Goal: Task Accomplishment & Management: Manage account settings

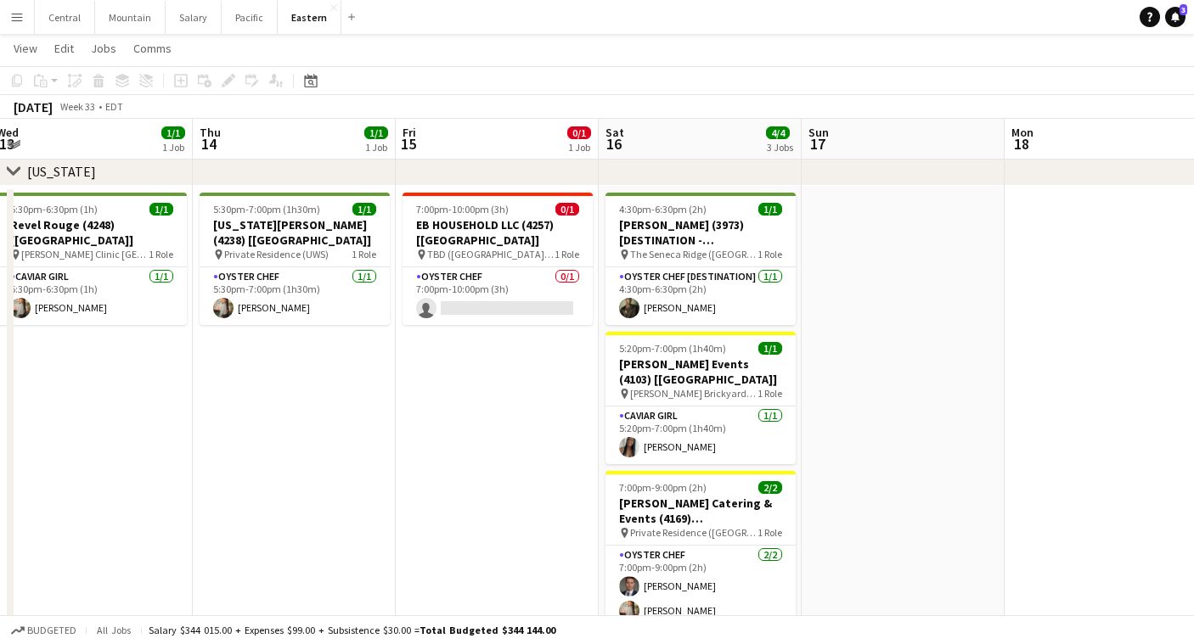
scroll to position [0, 402]
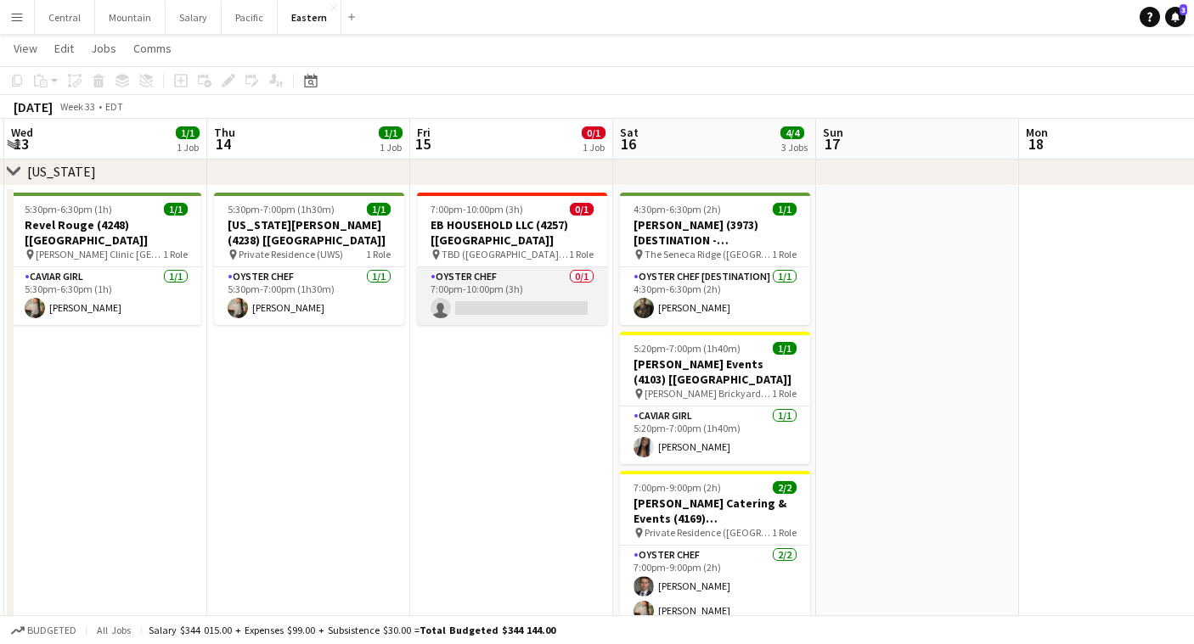
click at [501, 313] on app-card-role "Oyster Chef 0/1 7:00pm-10:00pm (3h) single-neutral-actions" at bounding box center [512, 296] width 190 height 58
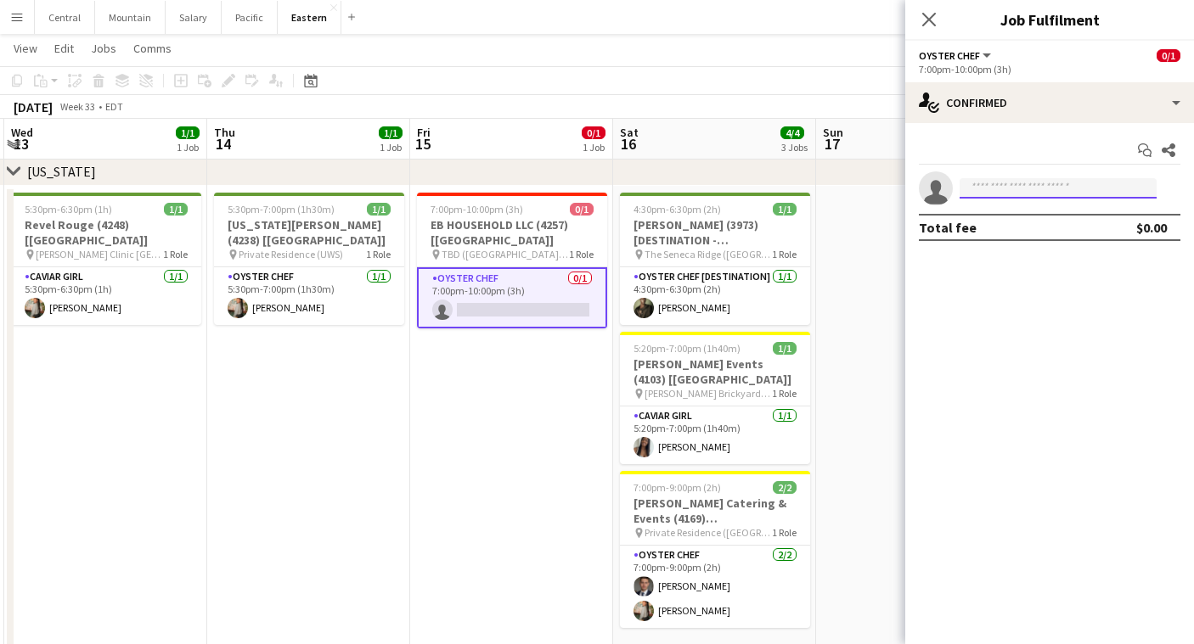
click at [1081, 188] on input at bounding box center [1057, 188] width 197 height 20
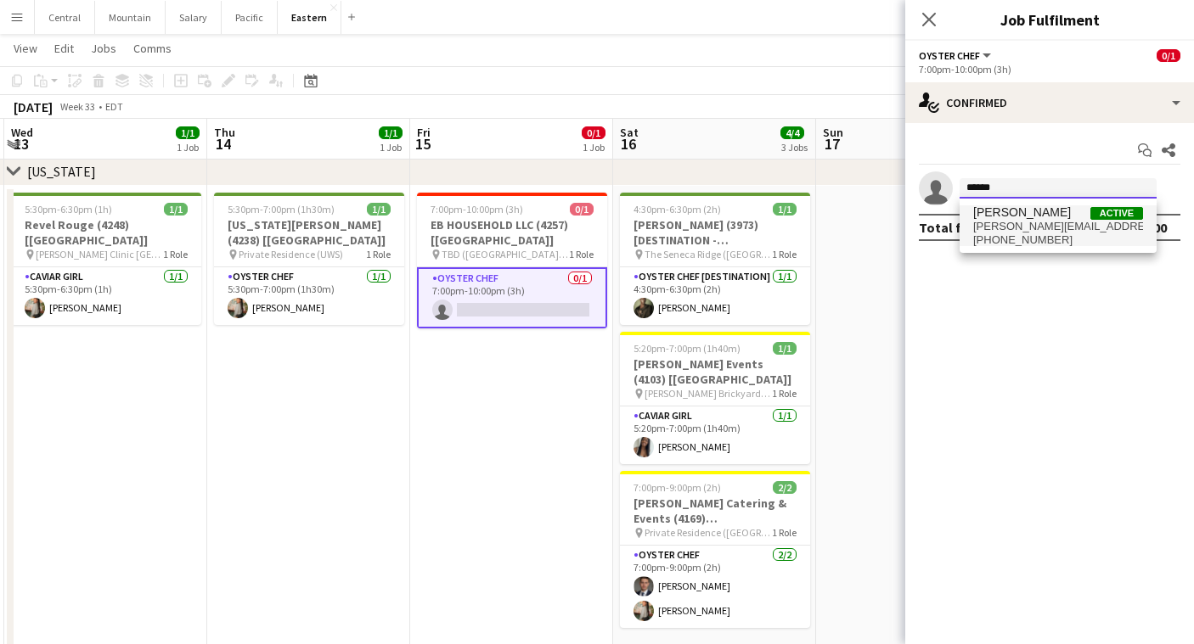
type input "******"
click at [1044, 224] on span "[PERSON_NAME][EMAIL_ADDRESS][PERSON_NAME][DOMAIN_NAME]" at bounding box center [1058, 227] width 170 height 14
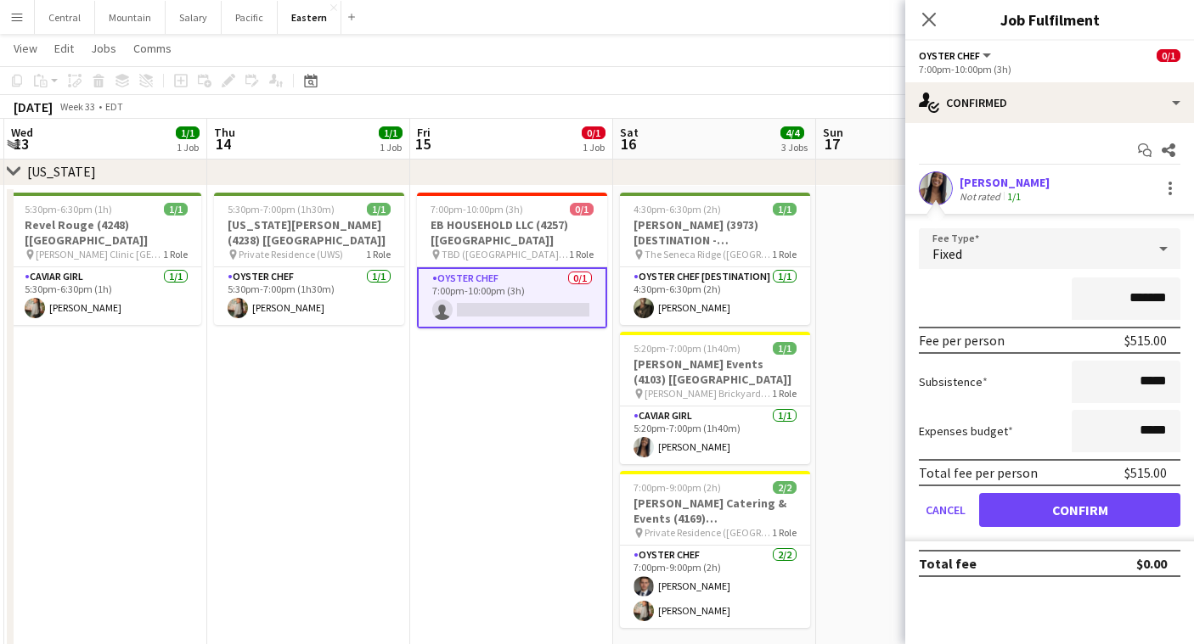
click at [1036, 504] on button "Confirm" at bounding box center [1079, 510] width 201 height 34
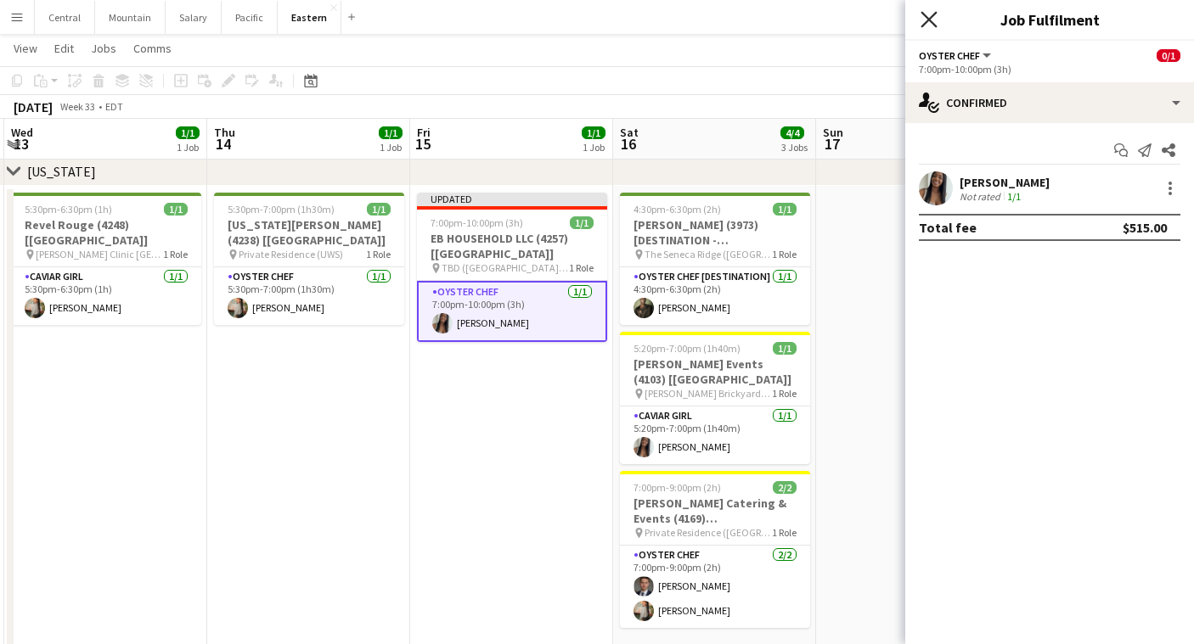
click at [926, 22] on icon at bounding box center [928, 19] width 16 height 16
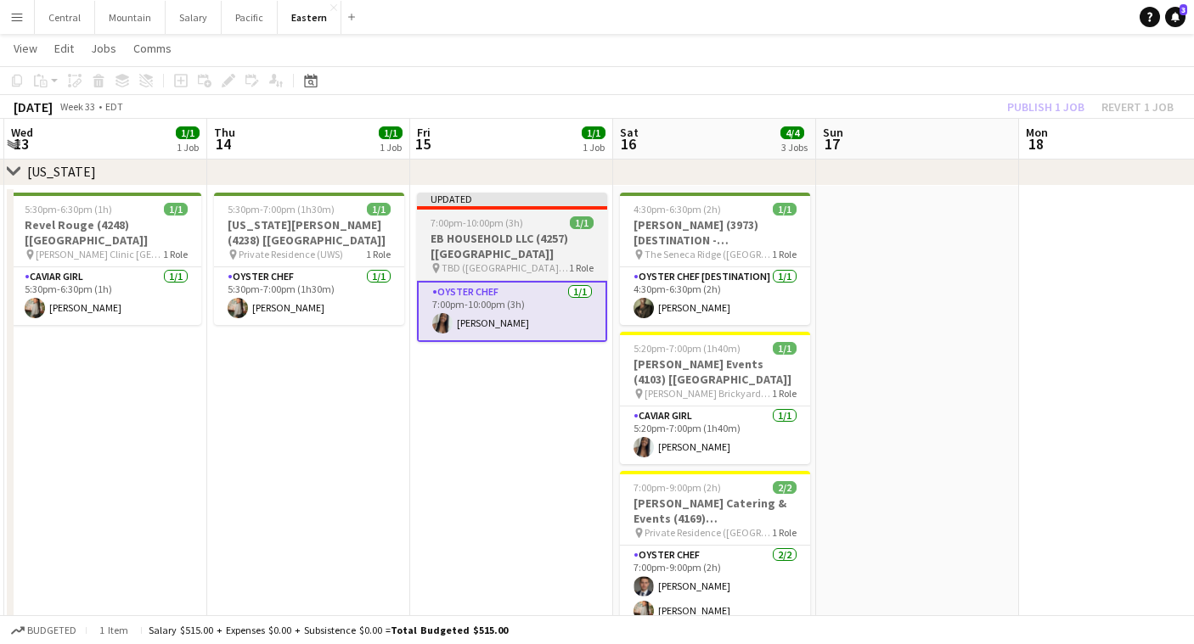
click at [489, 262] on span "TBD ([GEOGRAPHIC_DATA], [GEOGRAPHIC_DATA])" at bounding box center [504, 267] width 127 height 13
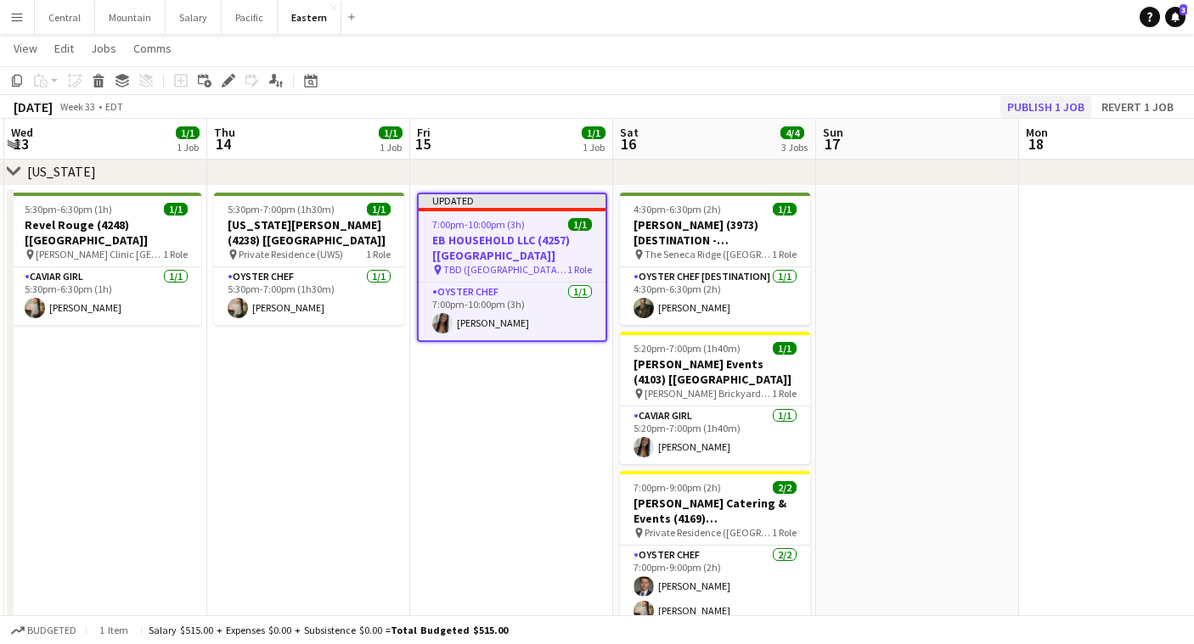
click at [1023, 104] on button "Publish 1 job" at bounding box center [1045, 107] width 91 height 22
